Goal: Task Accomplishment & Management: Manage account settings

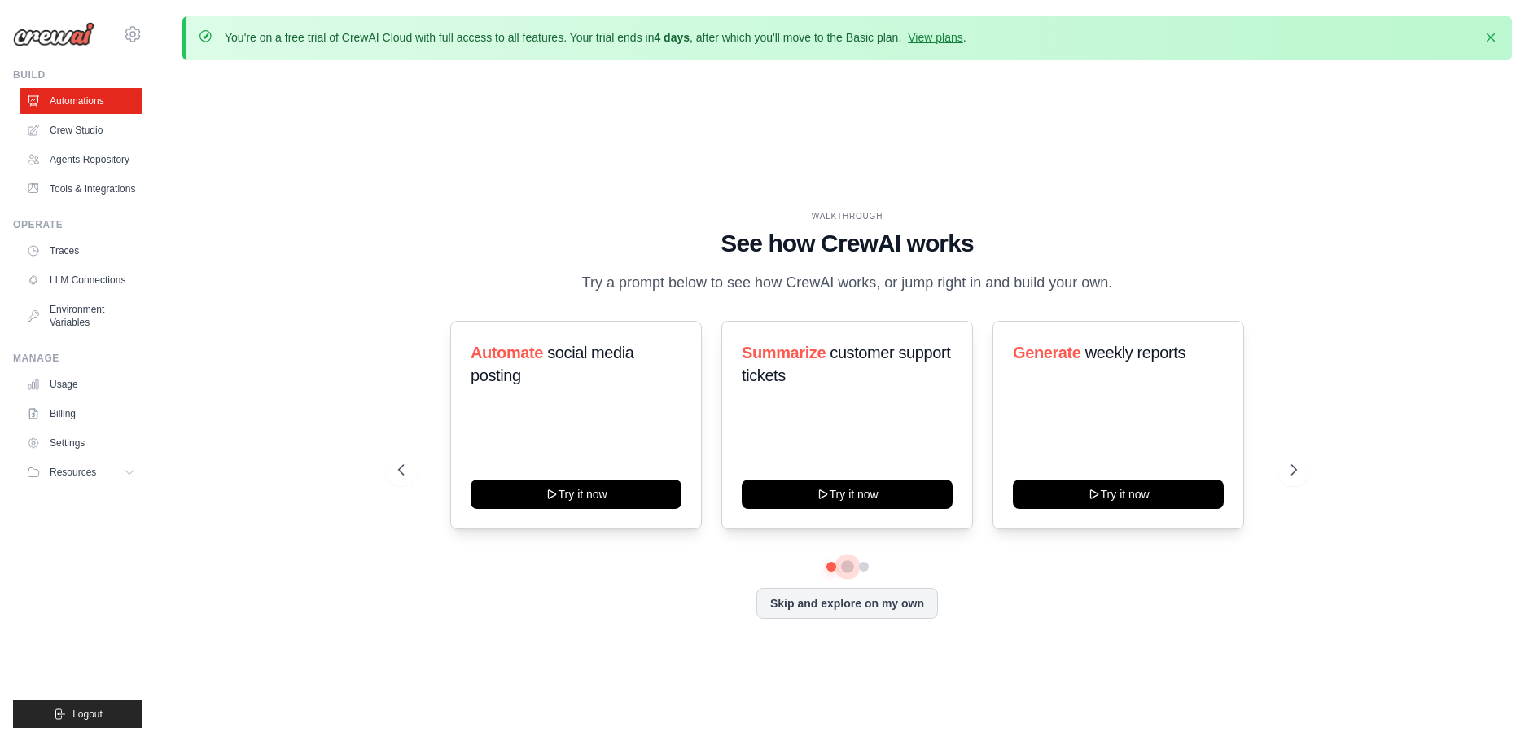
click at [848, 565] on button at bounding box center [847, 566] width 13 height 13
click at [867, 565] on button at bounding box center [863, 566] width 13 height 13
click at [948, 570] on div at bounding box center [847, 567] width 899 height 10
click at [86, 127] on link "Crew Studio" at bounding box center [82, 130] width 123 height 26
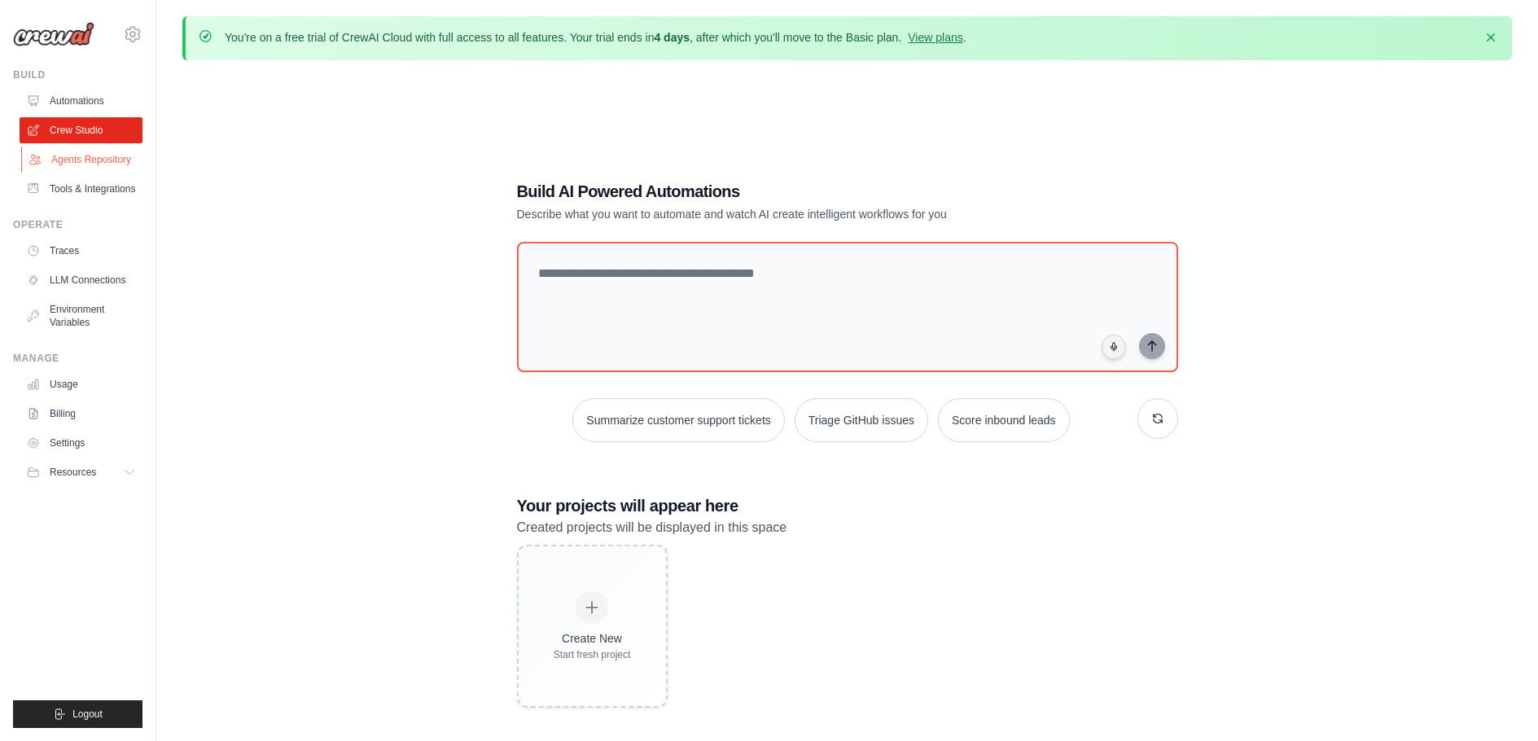
click at [72, 159] on link "Agents Repository" at bounding box center [82, 160] width 123 height 26
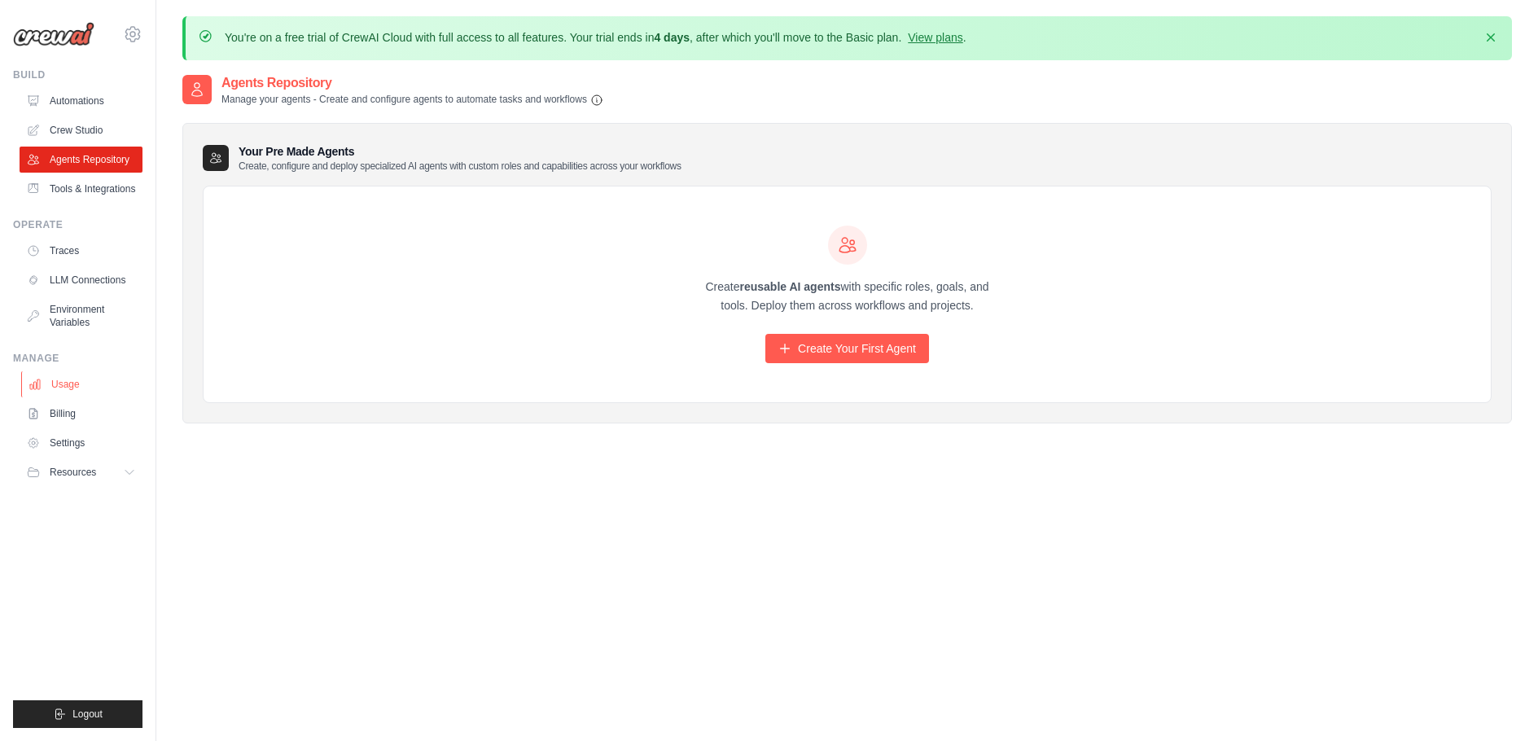
click at [67, 385] on link "Usage" at bounding box center [82, 384] width 123 height 26
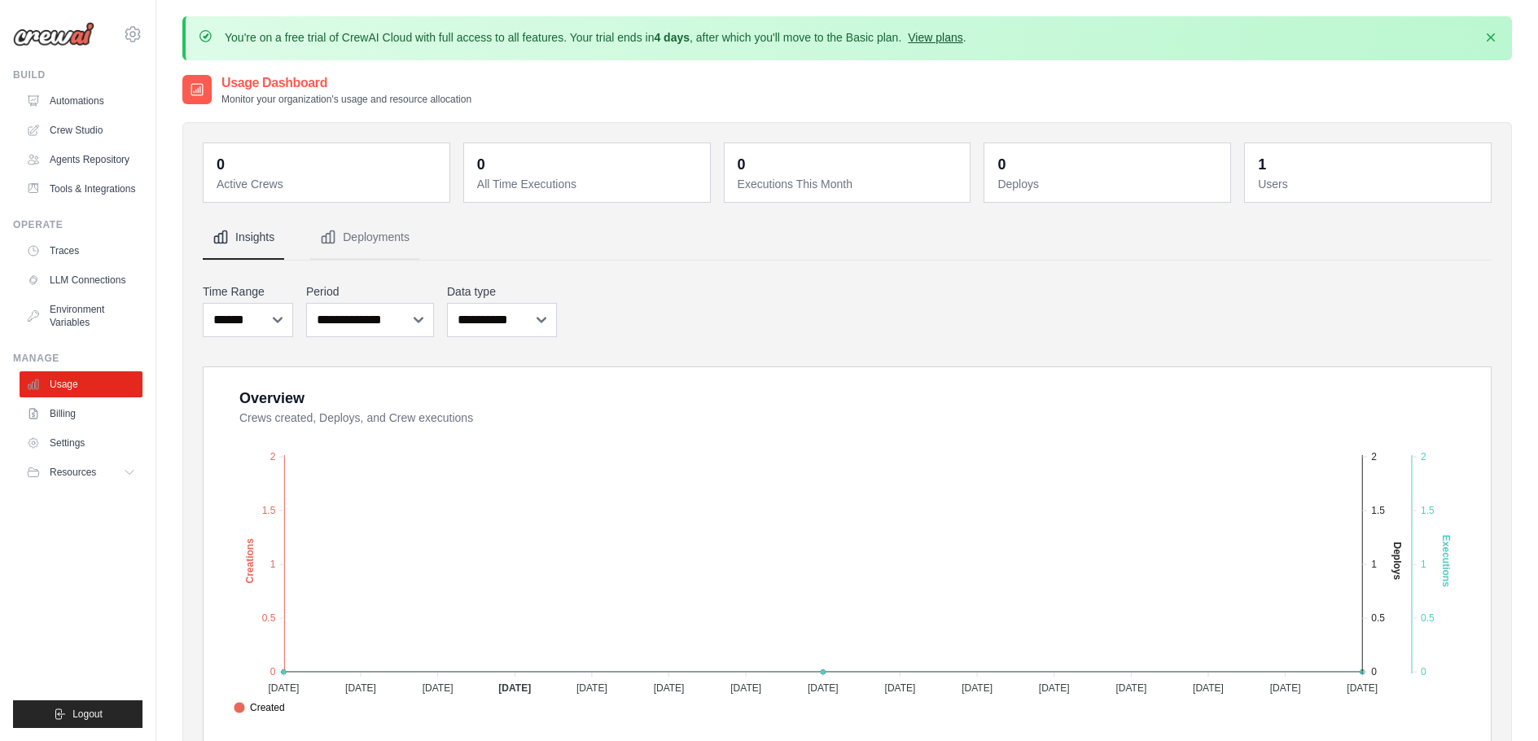
click at [939, 37] on link "View plans" at bounding box center [935, 37] width 55 height 13
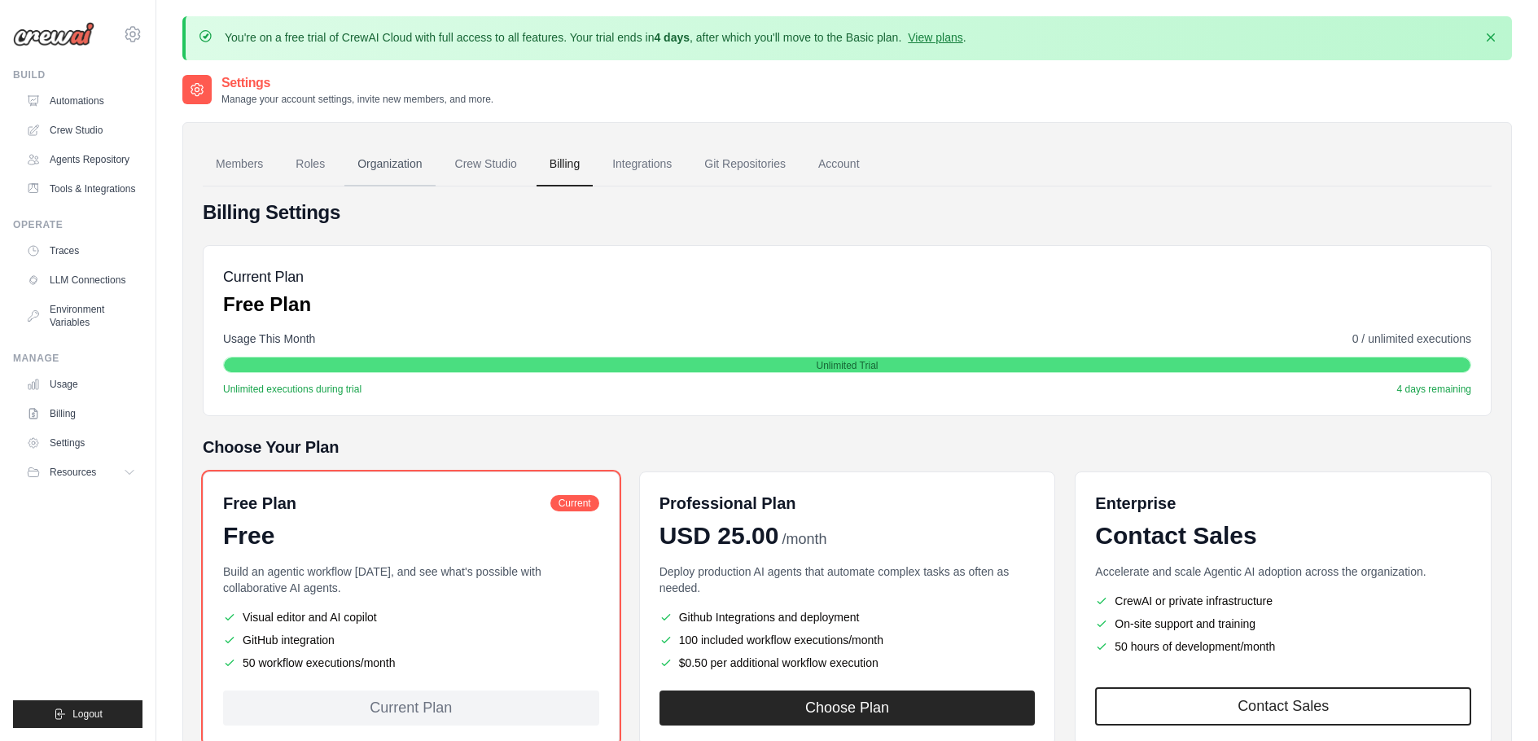
click at [379, 162] on link "Organization" at bounding box center [389, 164] width 90 height 44
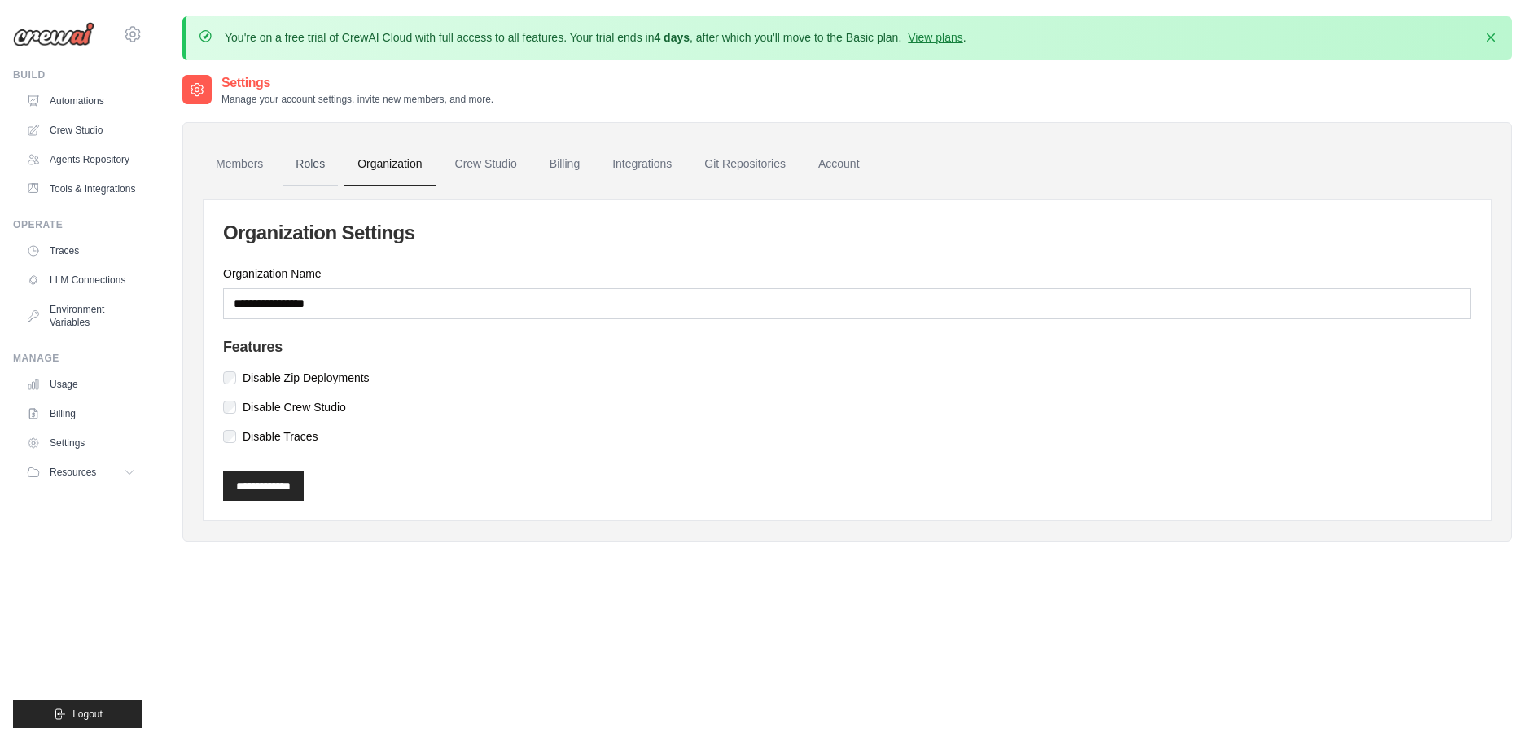
click at [305, 162] on link "Roles" at bounding box center [310, 164] width 55 height 44
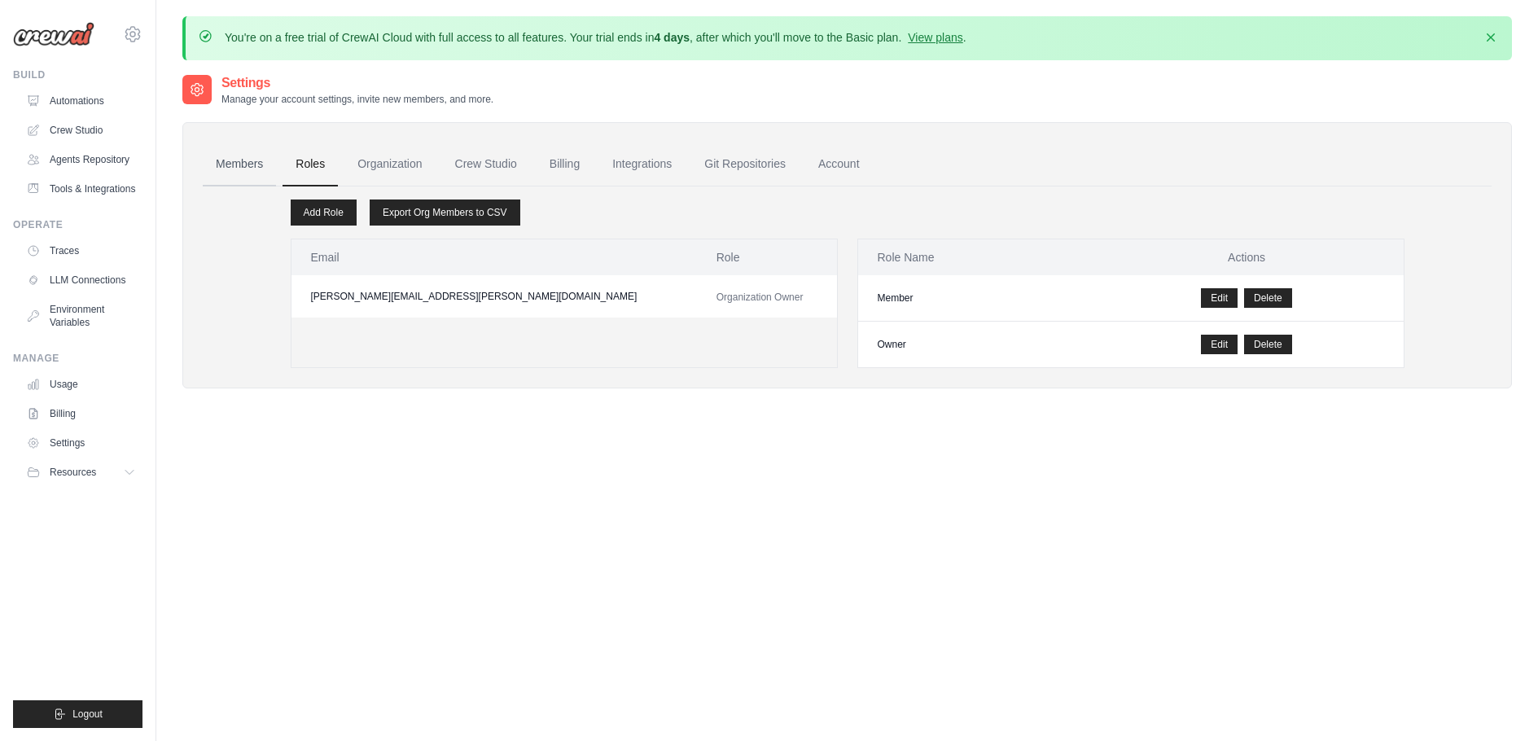
click at [228, 169] on link "Members" at bounding box center [239, 164] width 73 height 44
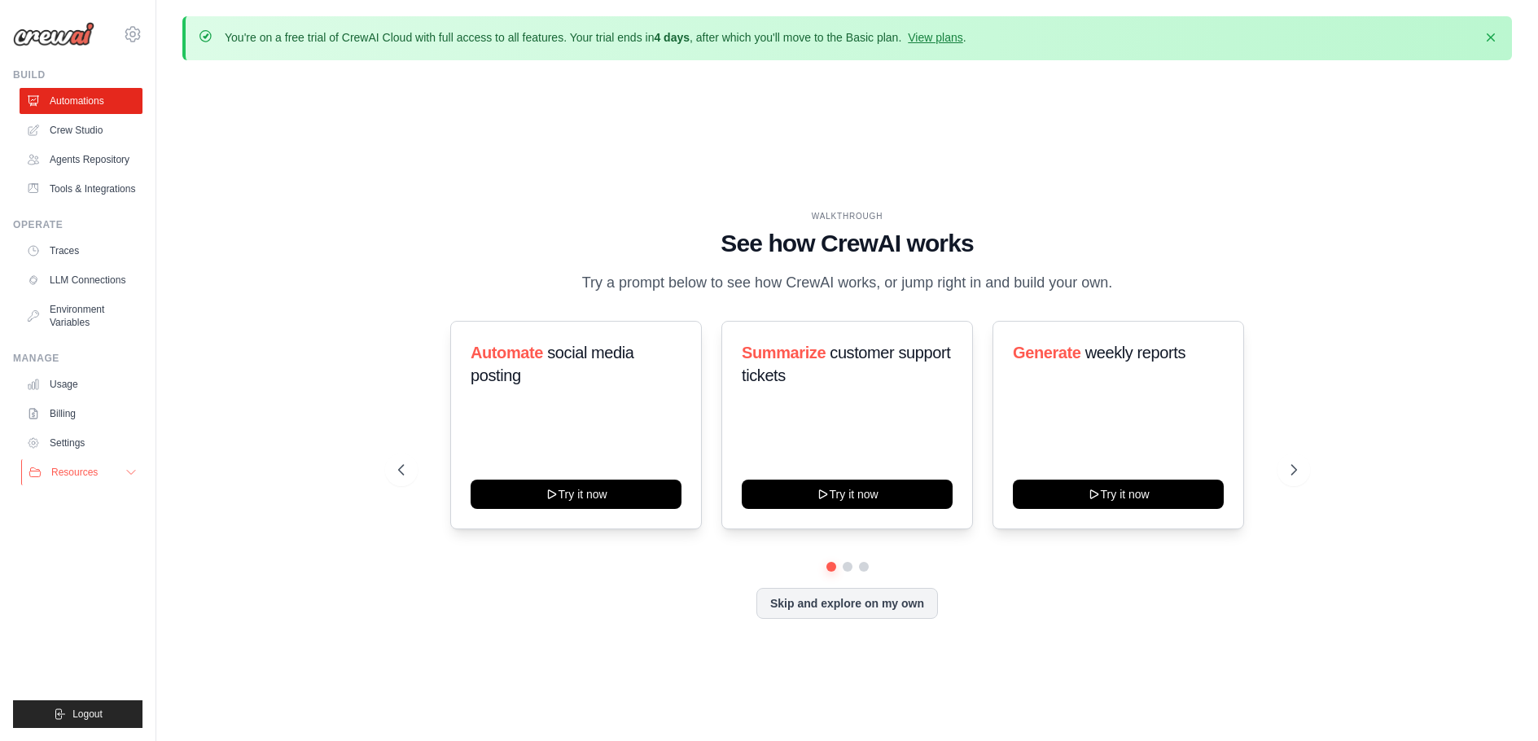
click at [97, 467] on span "Resources" at bounding box center [74, 472] width 46 height 13
click at [84, 451] on link "Settings" at bounding box center [82, 443] width 123 height 26
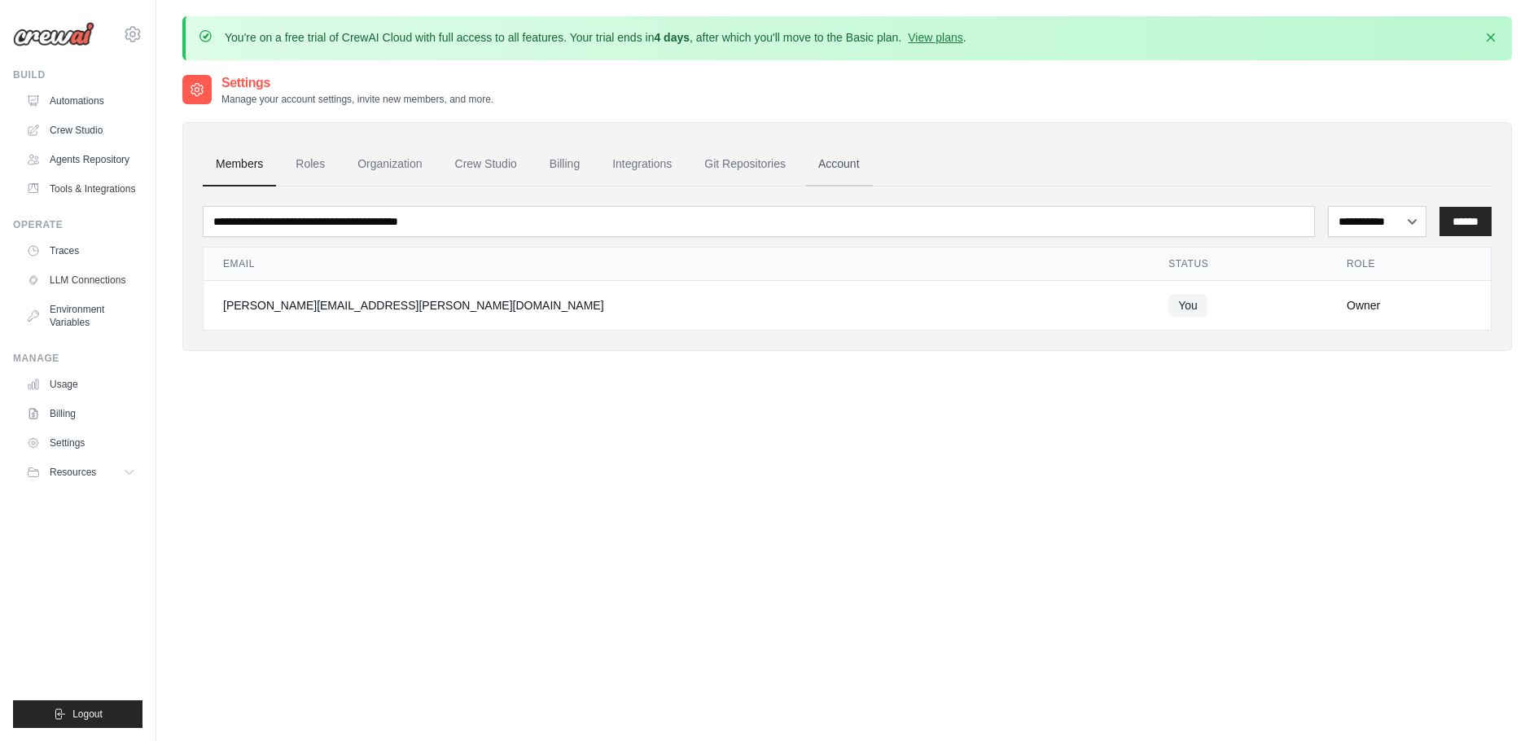
click at [847, 161] on link "Account" at bounding box center [839, 164] width 68 height 44
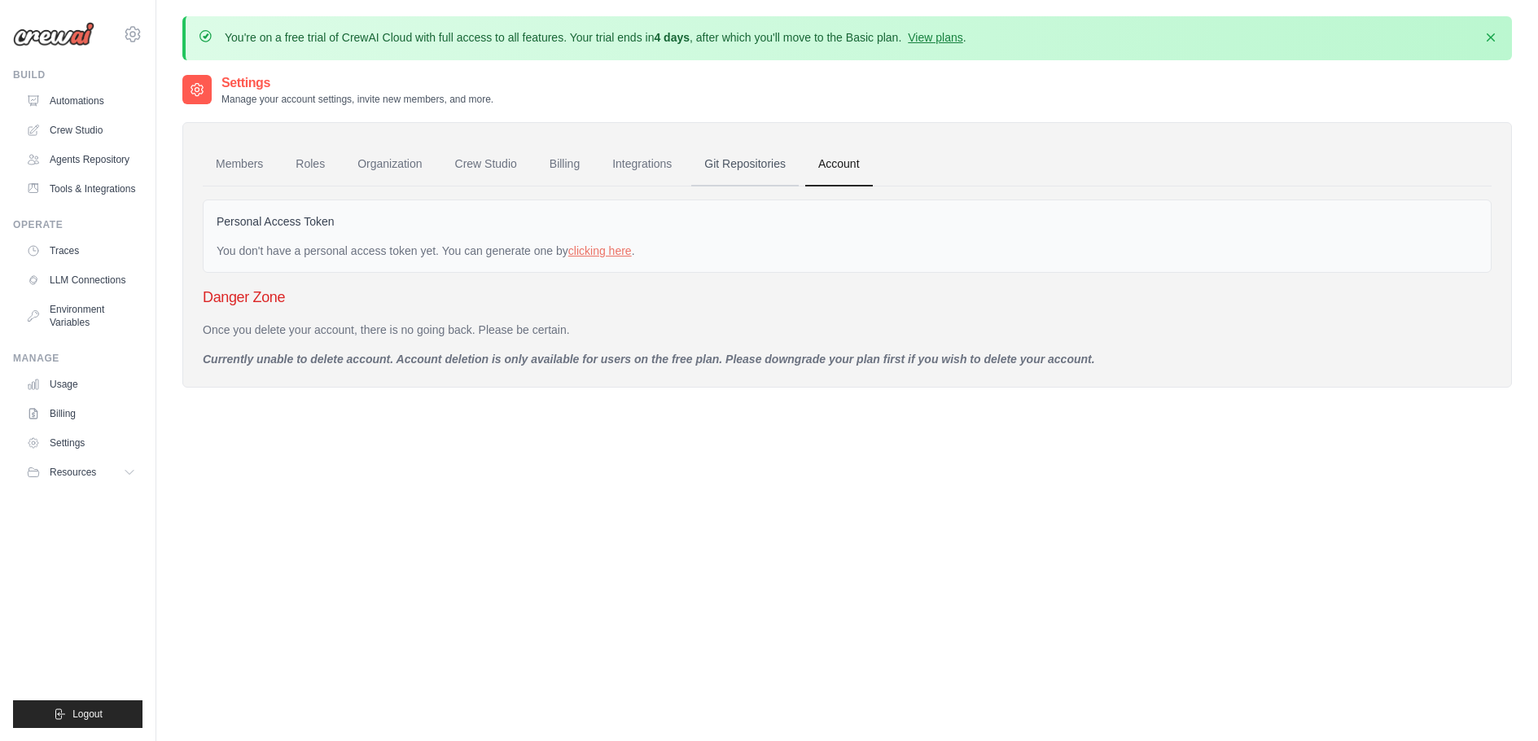
click at [758, 161] on link "Git Repositories" at bounding box center [744, 164] width 107 height 44
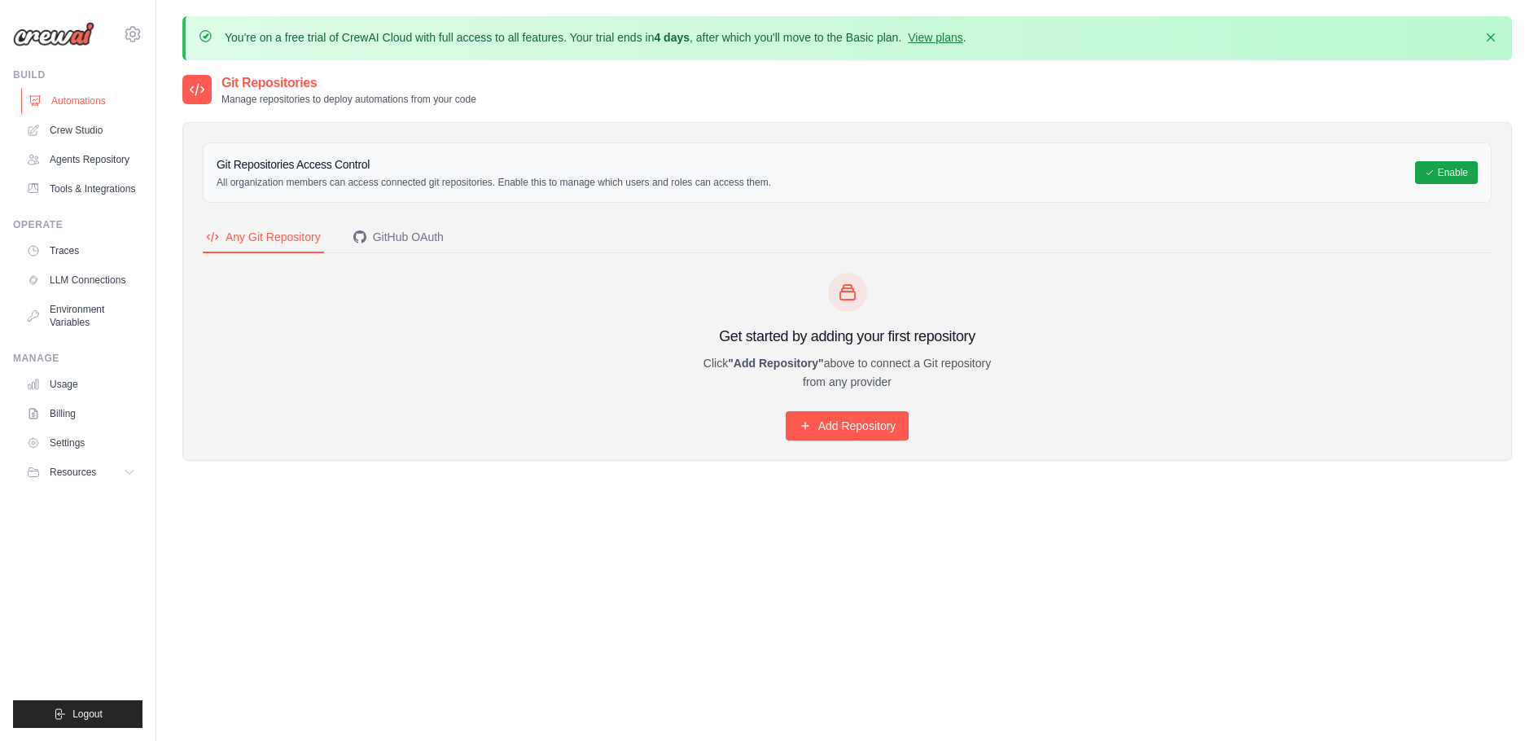
click at [77, 99] on link "Automations" at bounding box center [82, 101] width 123 height 26
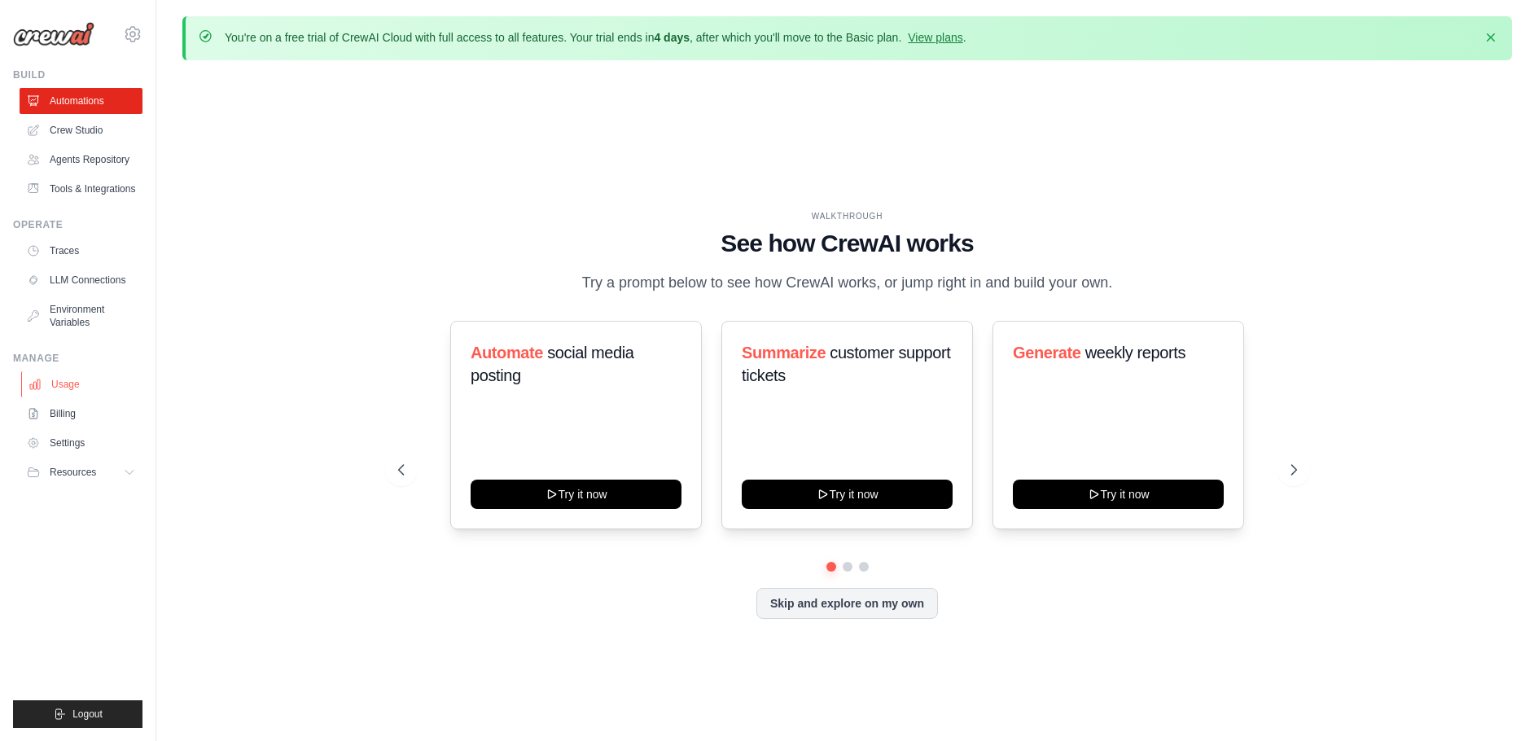
click at [63, 388] on link "Usage" at bounding box center [82, 384] width 123 height 26
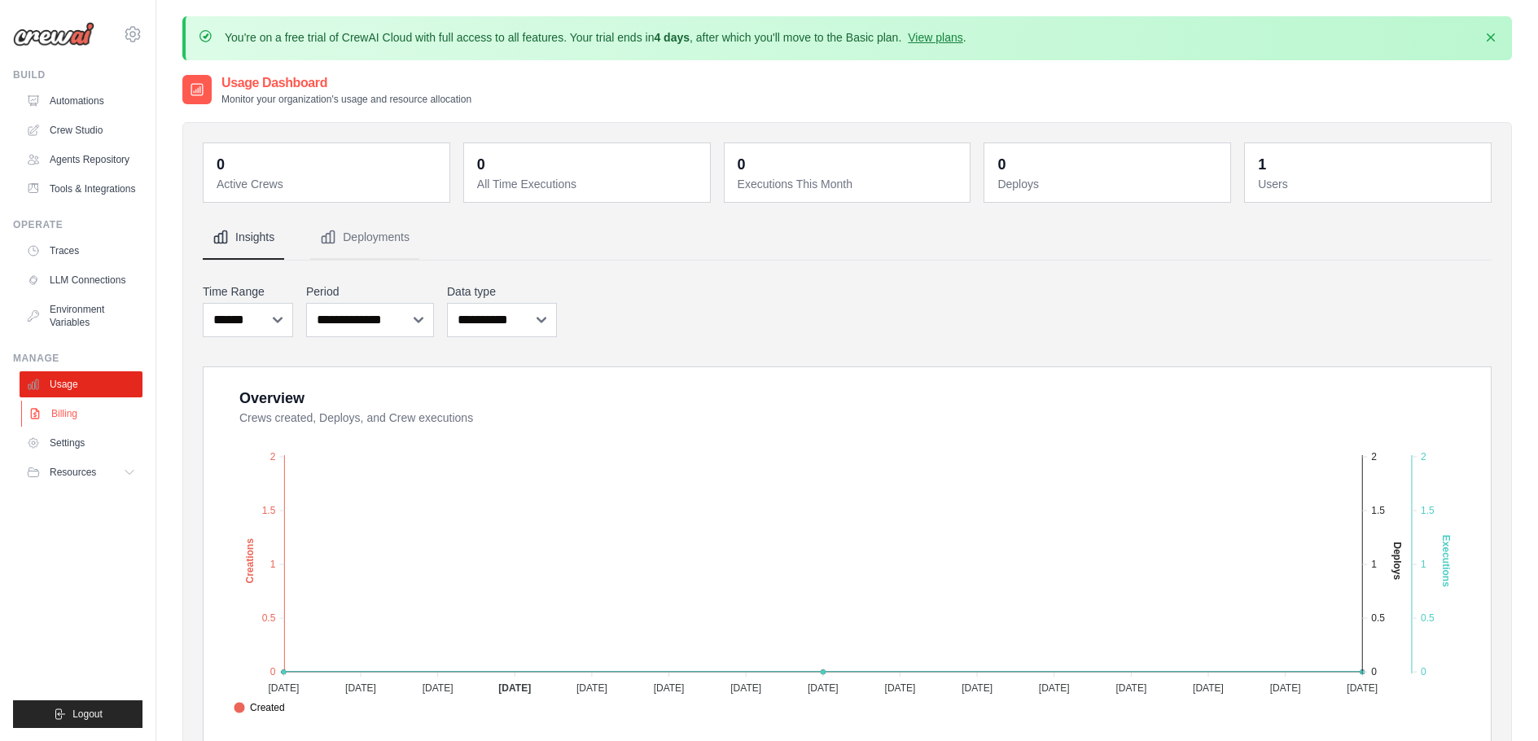
click at [67, 417] on link "Billing" at bounding box center [82, 414] width 123 height 26
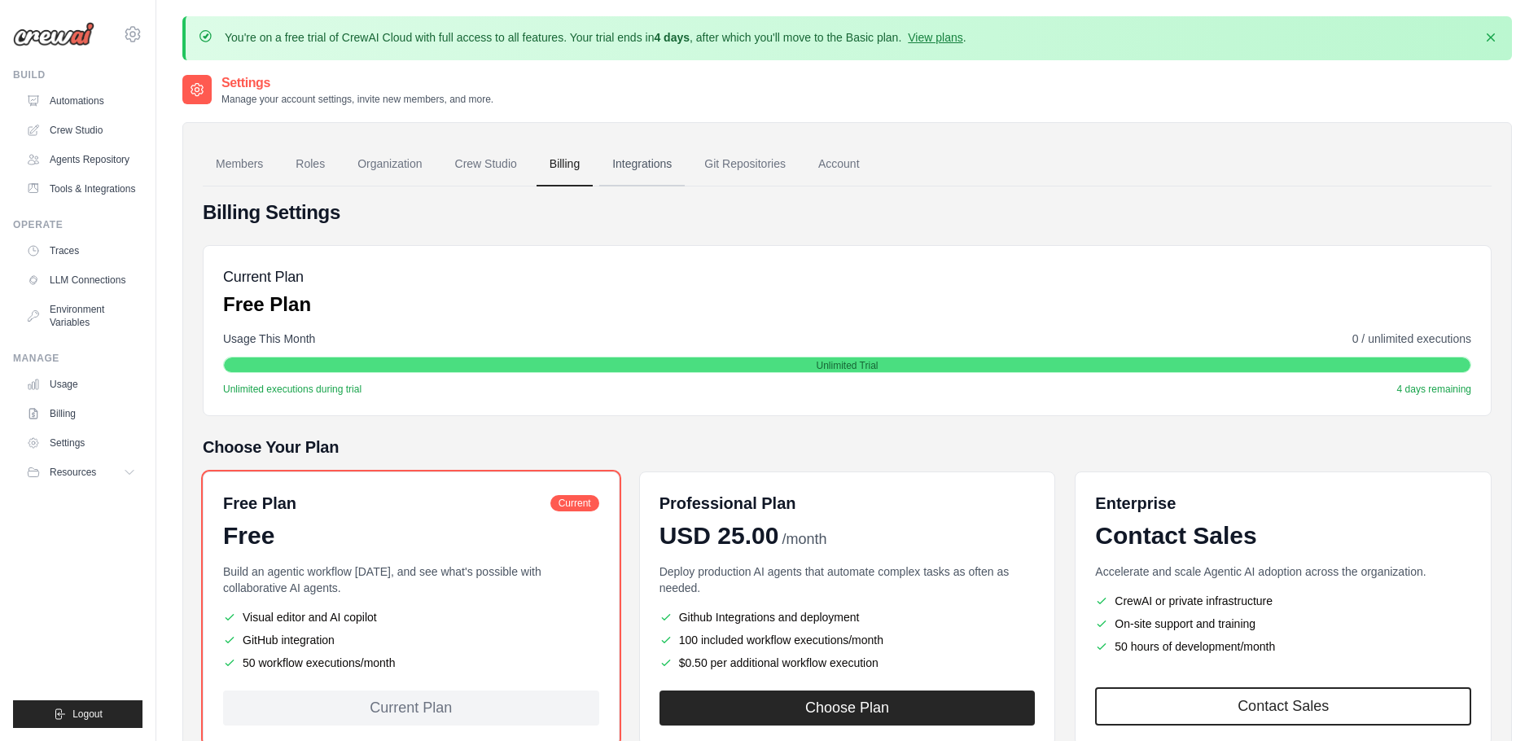
click at [647, 166] on link "Integrations" at bounding box center [641, 164] width 85 height 44
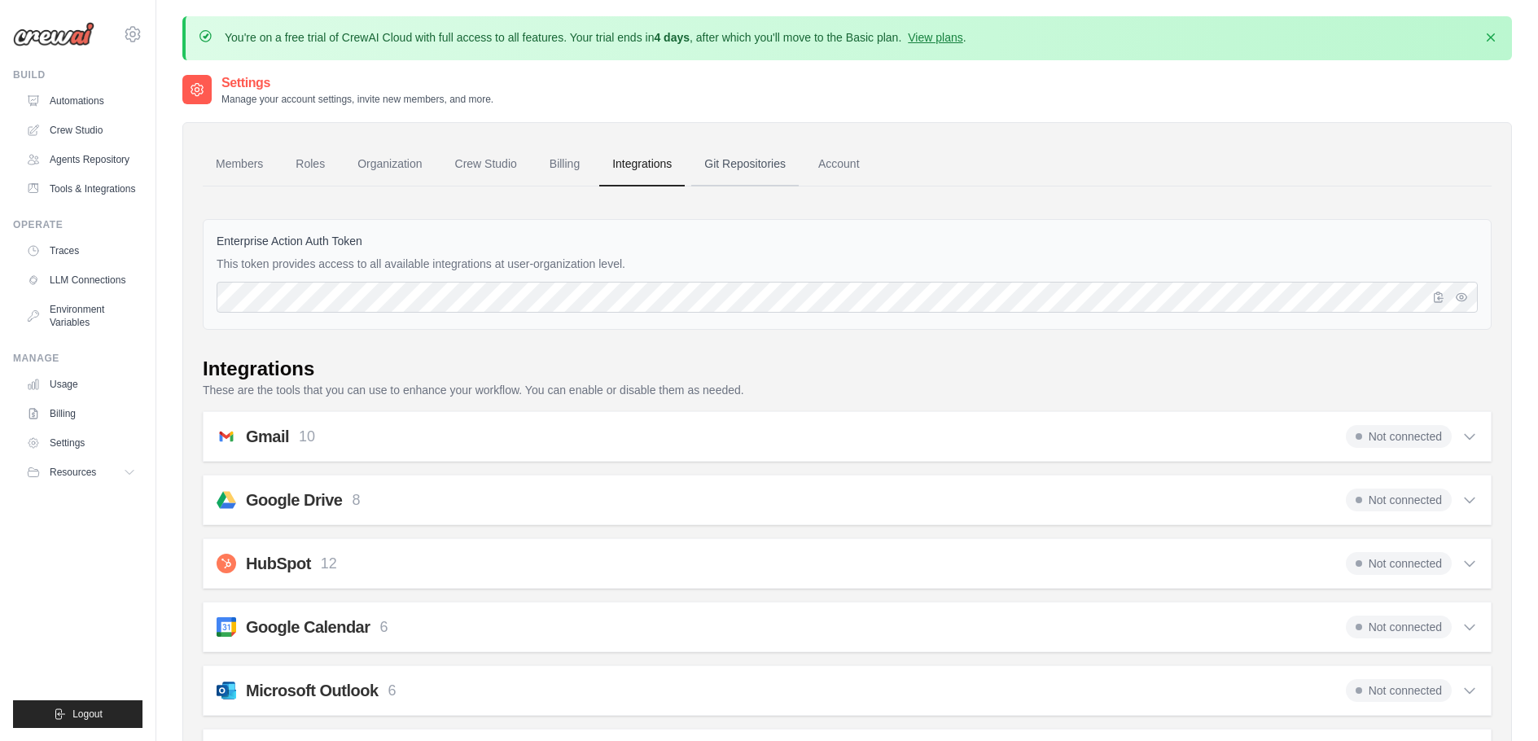
click at [738, 174] on link "Git Repositories" at bounding box center [744, 164] width 107 height 44
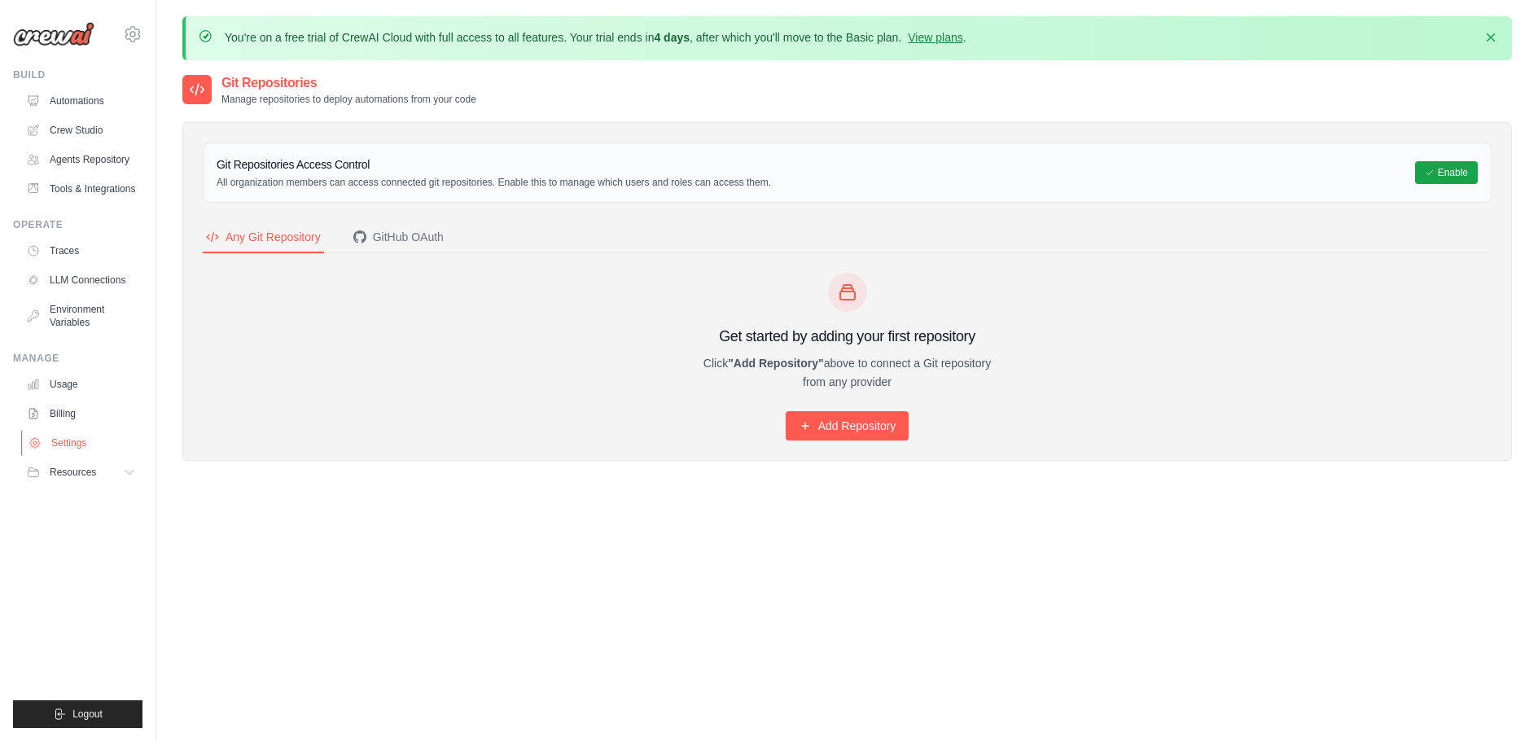
click at [67, 445] on link "Settings" at bounding box center [82, 443] width 123 height 26
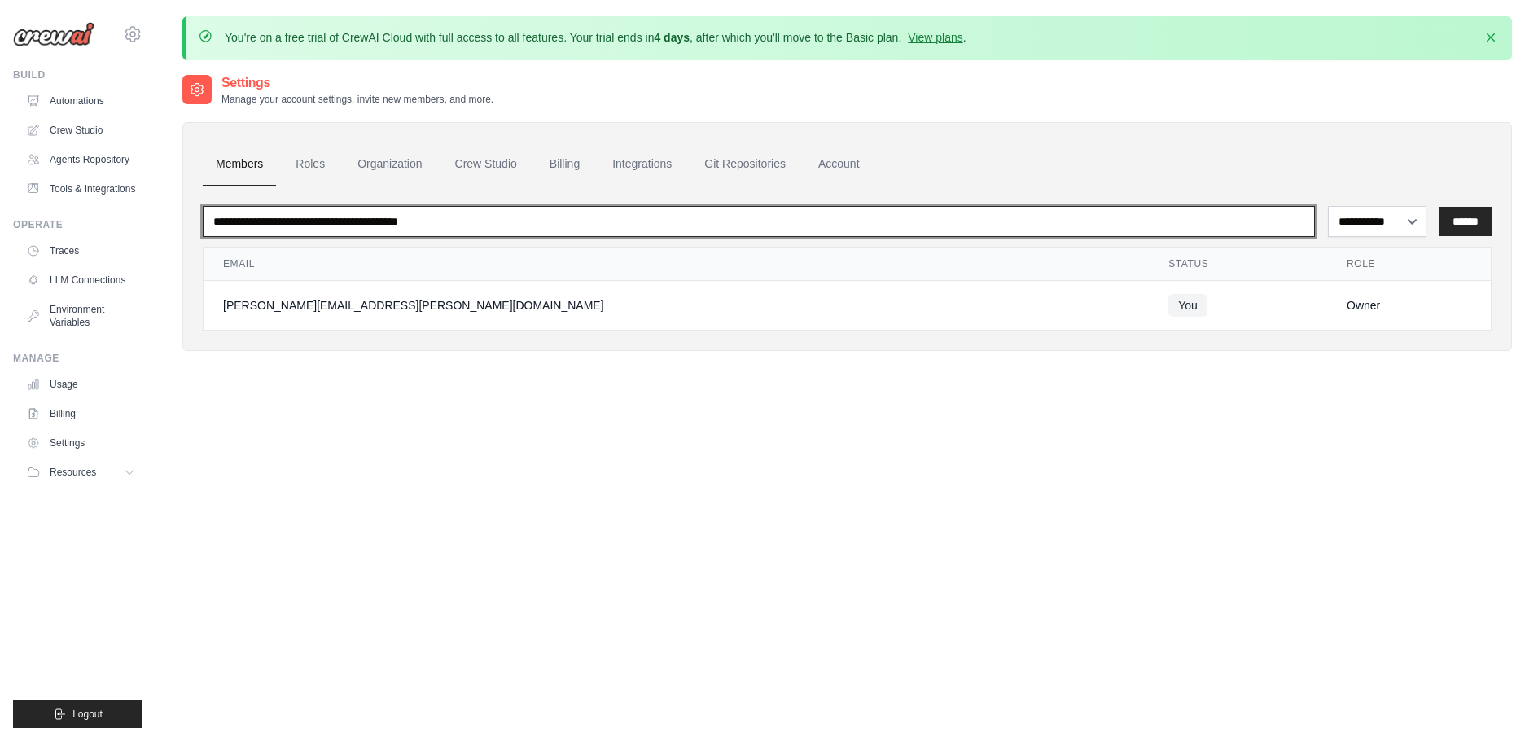
click at [335, 221] on input "email" at bounding box center [759, 221] width 1112 height 31
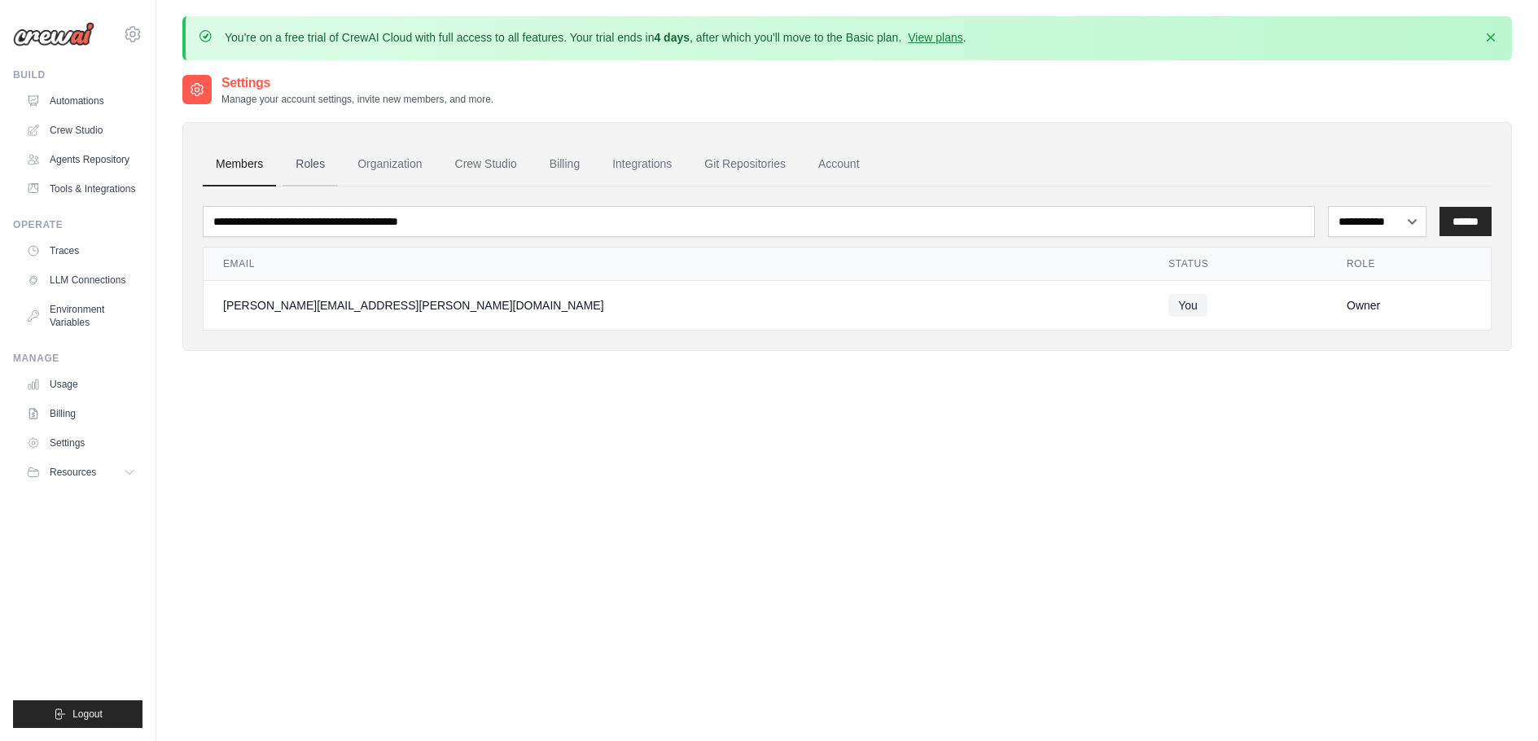
click at [318, 165] on link "Roles" at bounding box center [310, 164] width 55 height 44
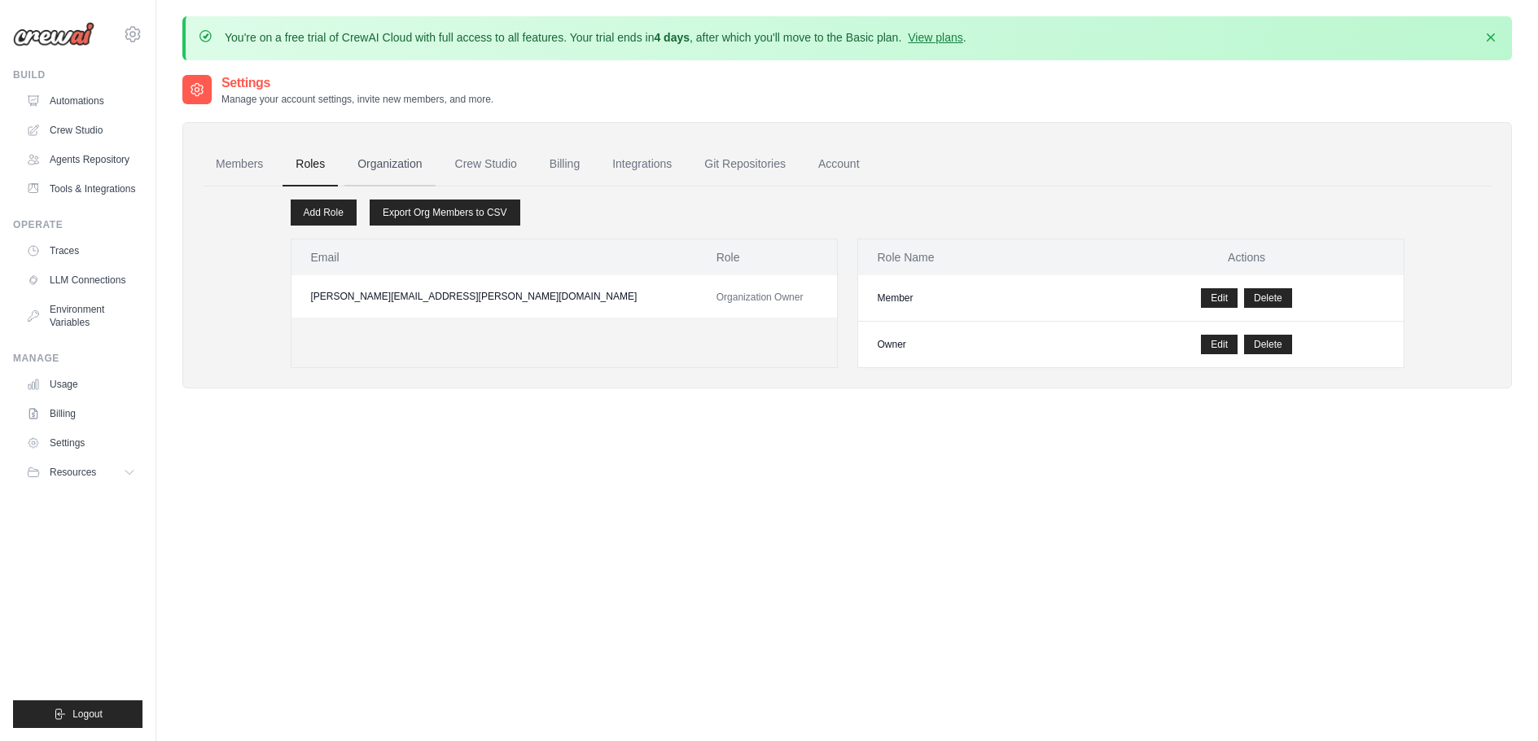
click at [381, 163] on link "Organization" at bounding box center [389, 164] width 90 height 44
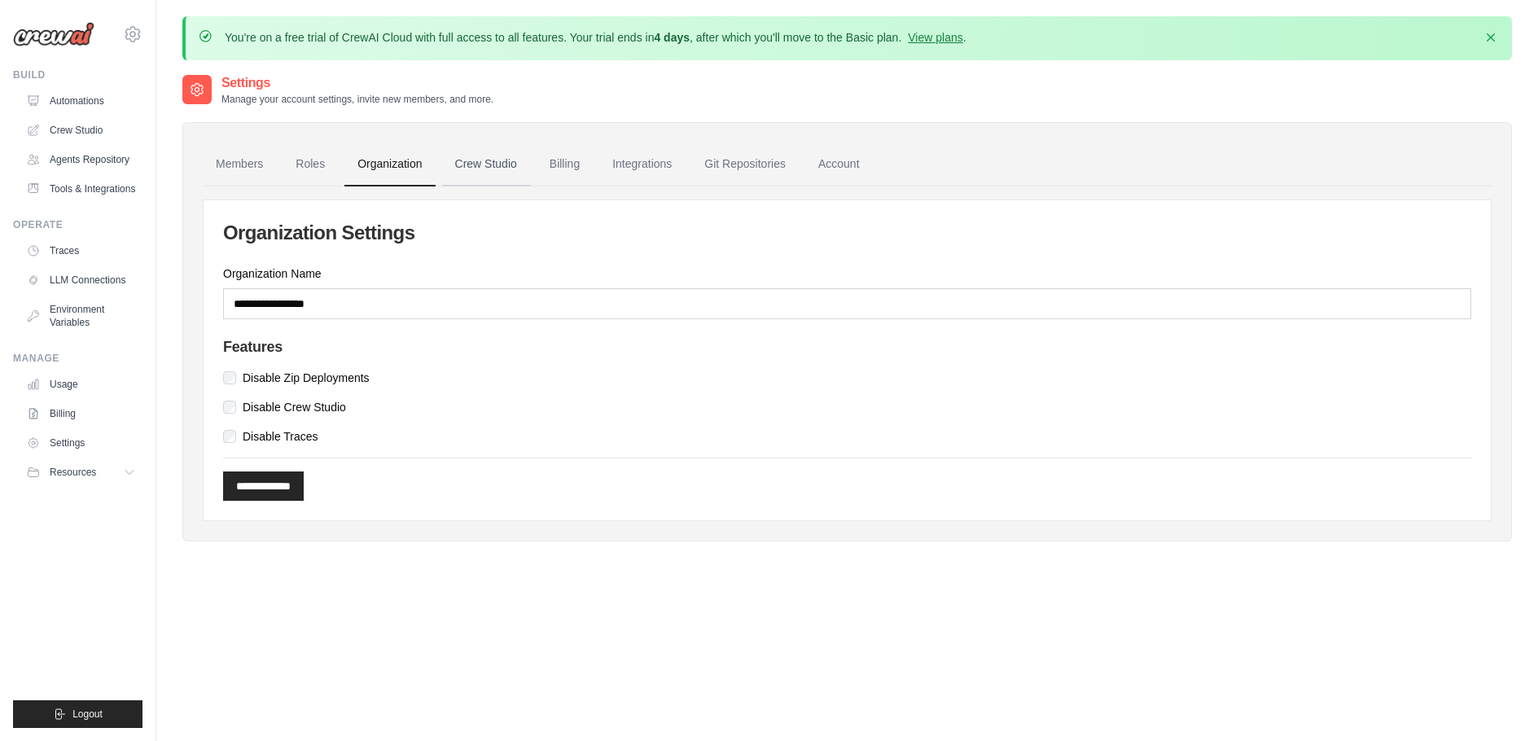
click at [493, 159] on link "Crew Studio" at bounding box center [486, 164] width 88 height 44
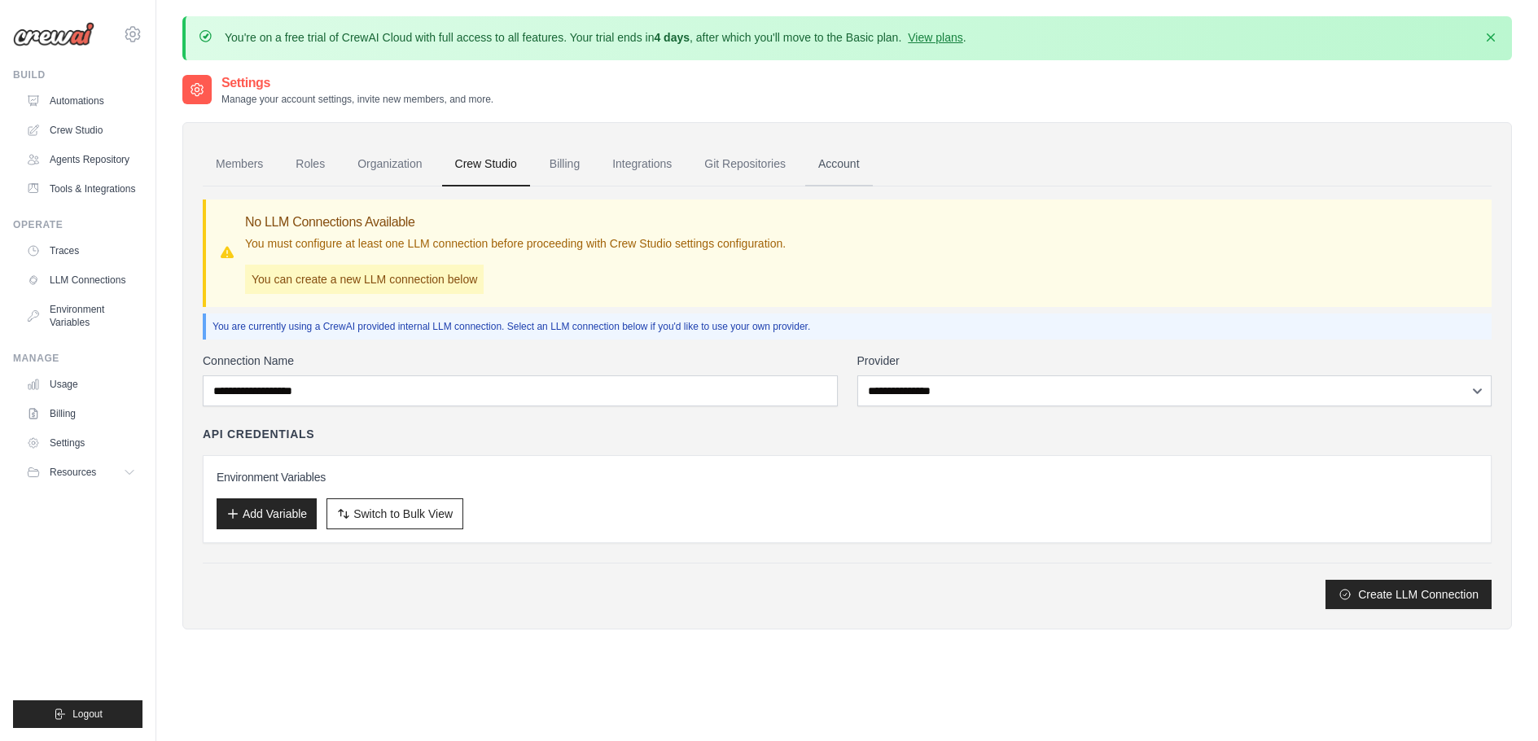
click at [848, 164] on link "Account" at bounding box center [839, 164] width 68 height 44
